Goal: Check status: Check status

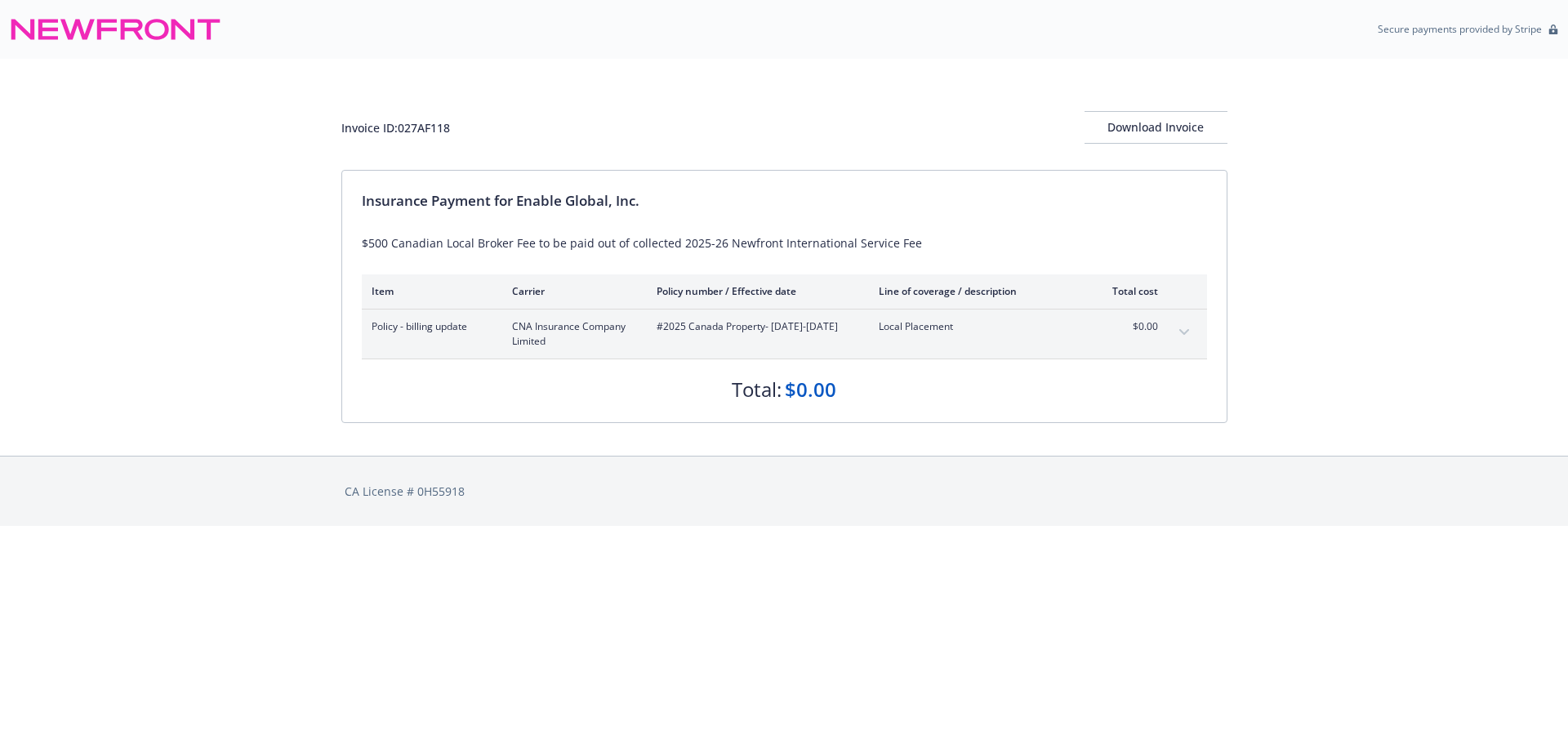
click at [1186, 329] on icon "expand content" at bounding box center [1185, 333] width 10 height 7
